Goal: Transaction & Acquisition: Purchase product/service

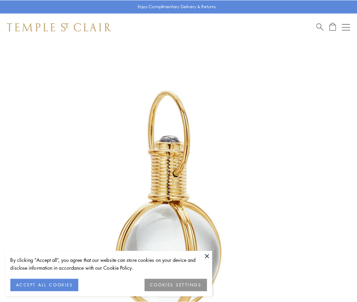
scroll to position [177, 0]
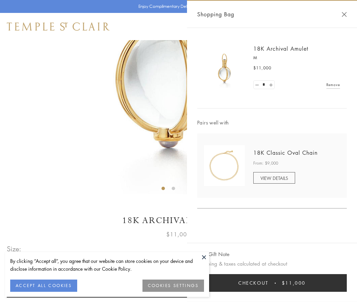
click at [272, 282] on button "Checkout $11,000" at bounding box center [271, 283] width 149 height 18
